Goal: Task Accomplishment & Management: Use online tool/utility

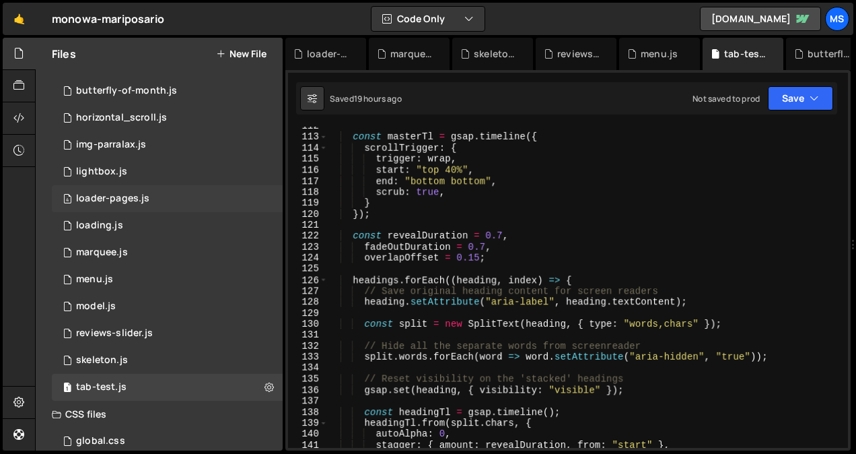
scroll to position [14, 0]
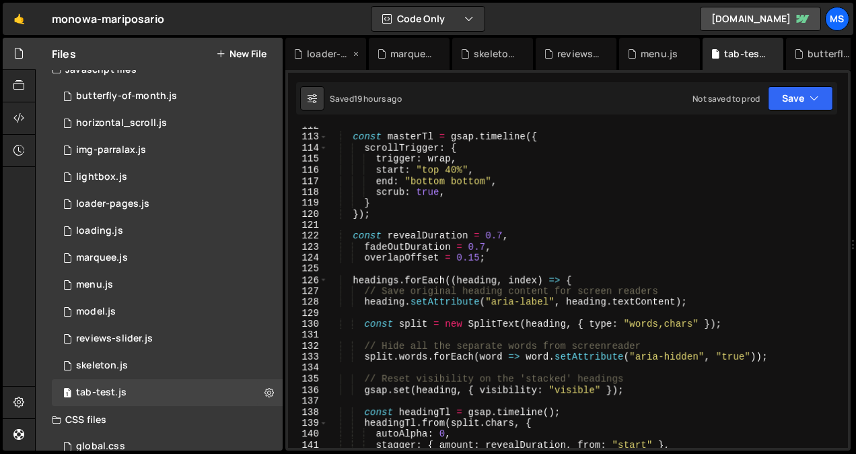
click at [317, 49] on div "loader-pages.js" at bounding box center [328, 53] width 43 height 13
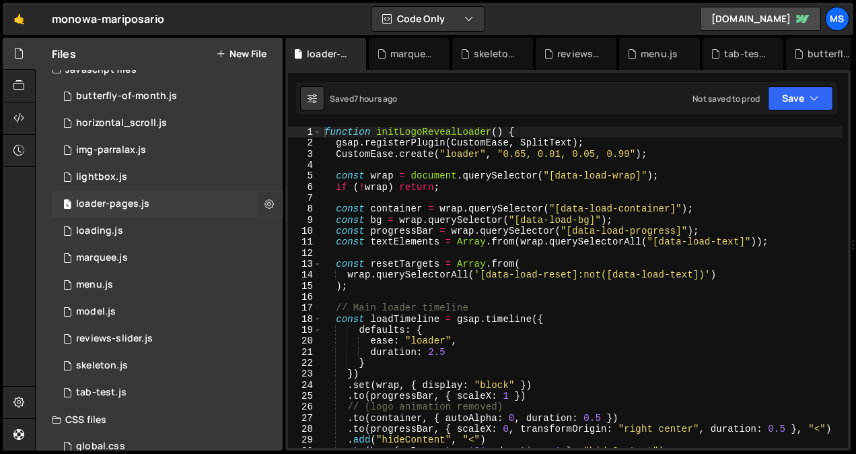
click at [264, 201] on icon at bounding box center [268, 203] width 9 height 13
type input "loader-pages"
radio input "true"
checkbox input "true"
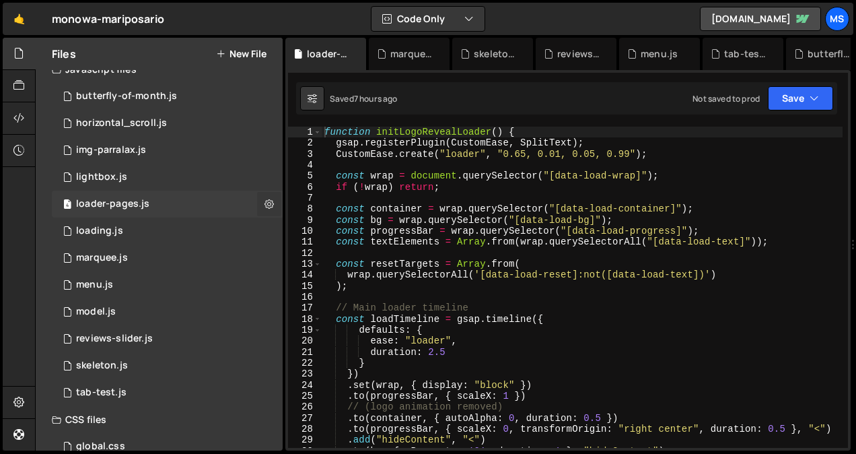
checkbox input "true"
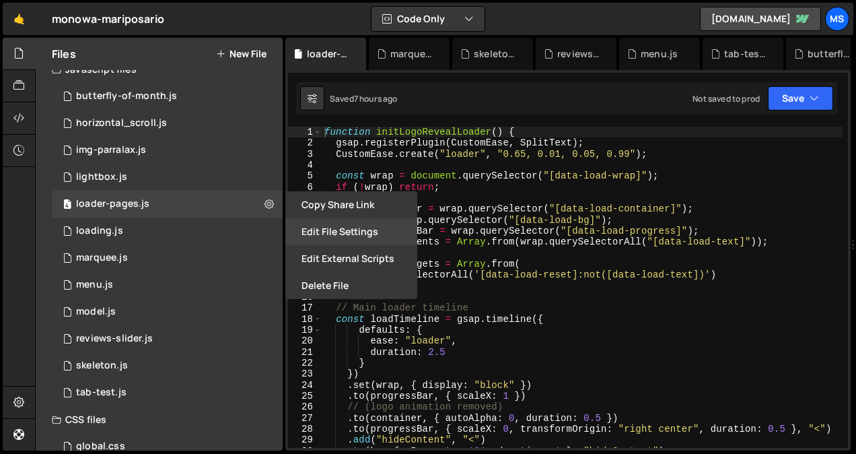
click at [340, 229] on button "Edit File Settings" at bounding box center [351, 231] width 132 height 27
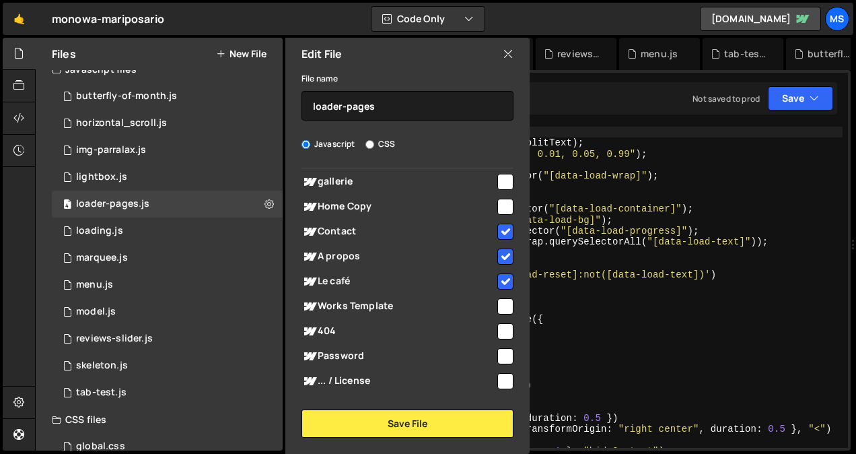
scroll to position [119, 0]
